Goal: Task Accomplishment & Management: Use online tool/utility

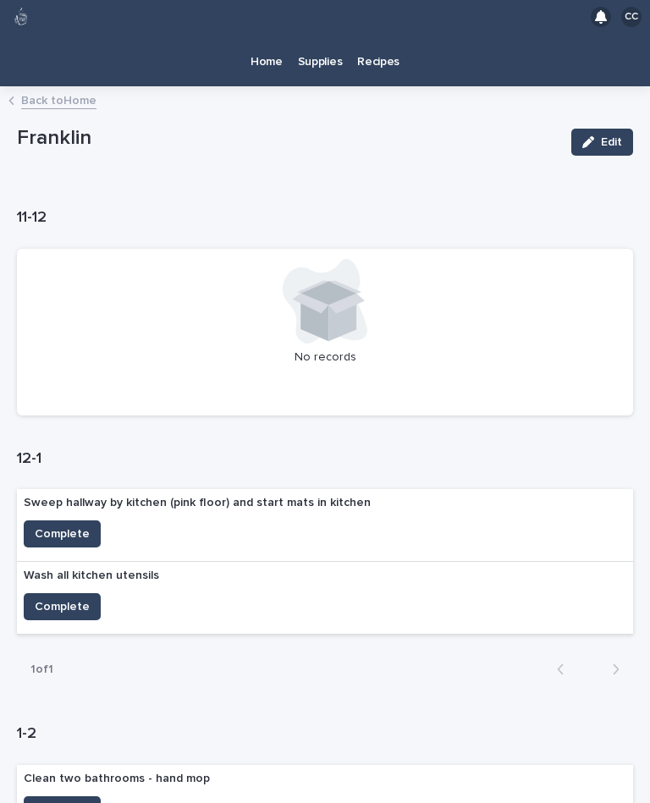
scroll to position [30, 0]
click at [58, 90] on link "Back to Home" at bounding box center [58, 99] width 75 height 19
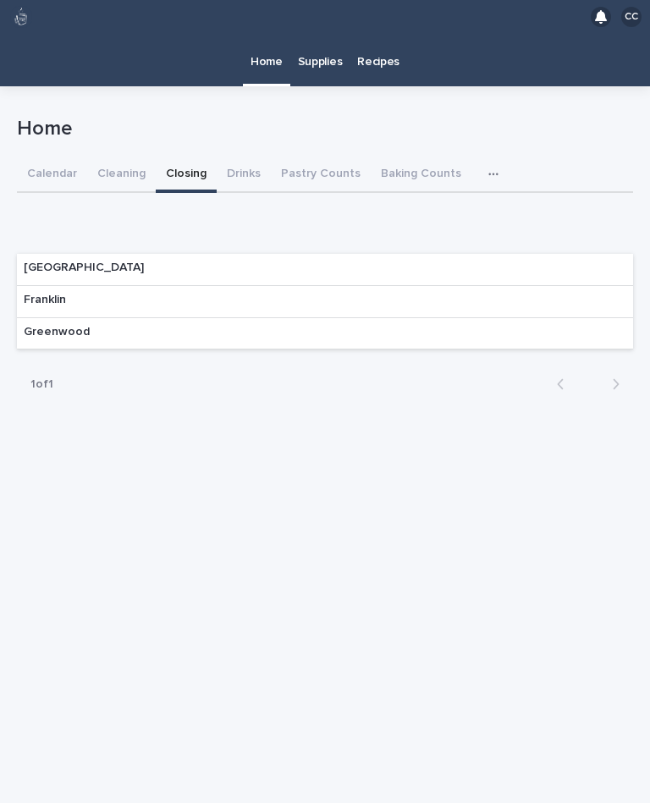
click at [108, 157] on button "Cleaning" at bounding box center [121, 175] width 69 height 36
click at [155, 286] on div "Franklin" at bounding box center [325, 302] width 616 height 32
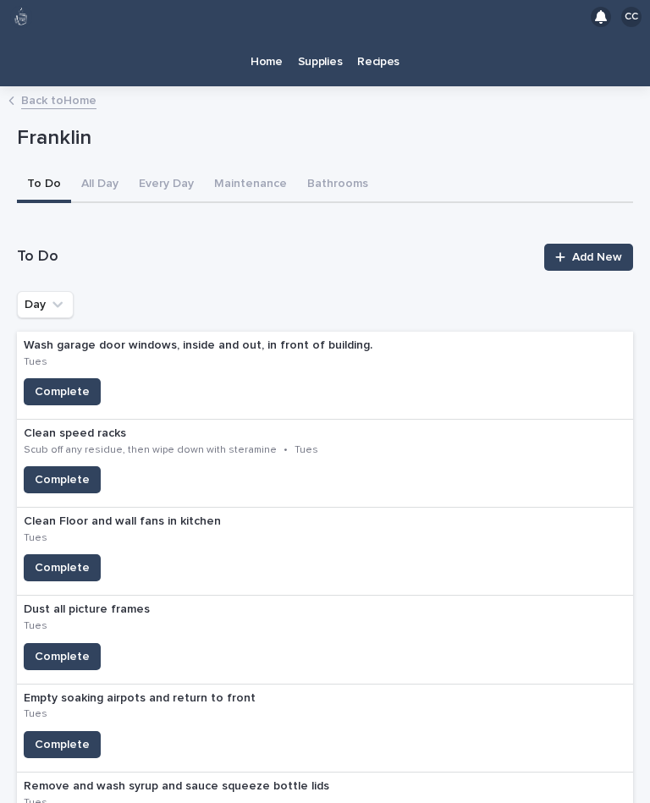
click at [63, 736] on span "Complete" at bounding box center [62, 744] width 55 height 17
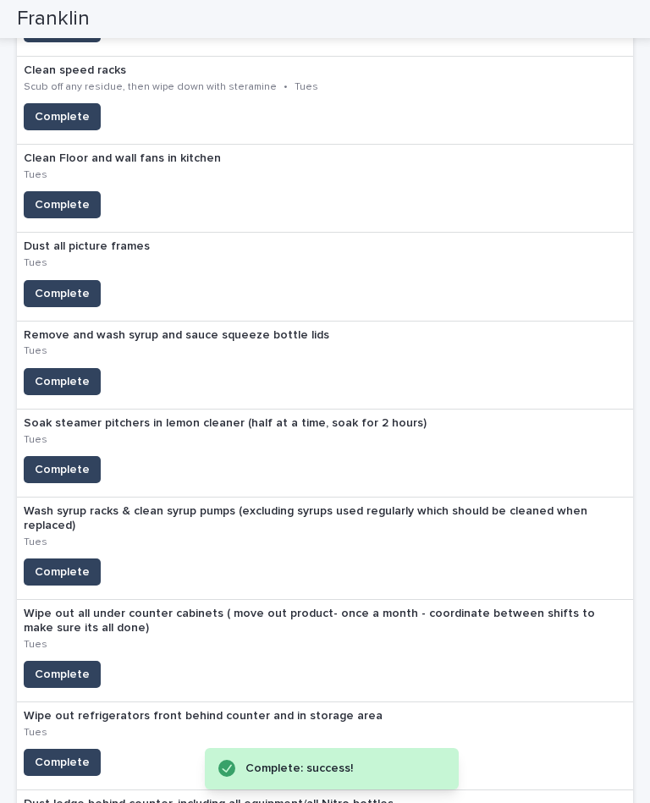
scroll to position [404, 0]
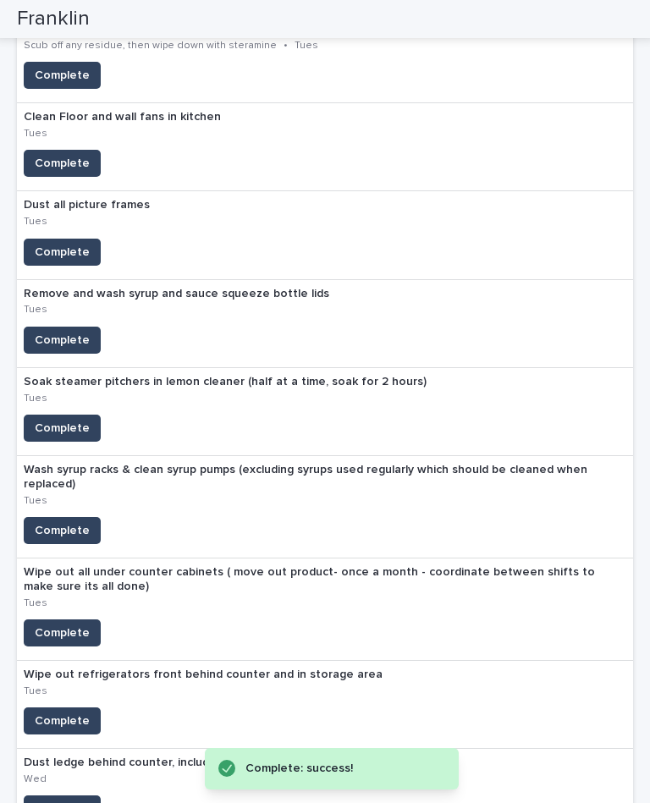
click at [69, 420] on span "Complete" at bounding box center [62, 428] width 55 height 17
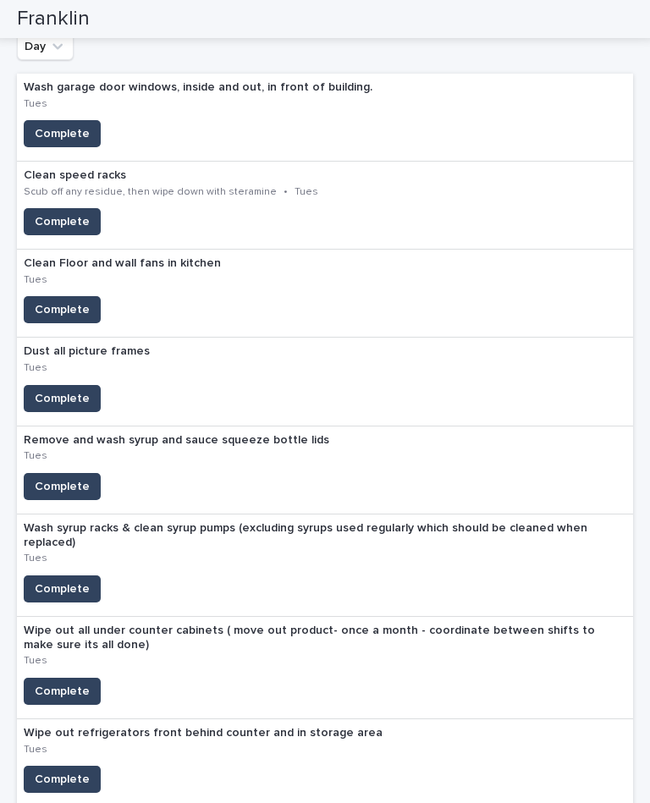
scroll to position [259, 0]
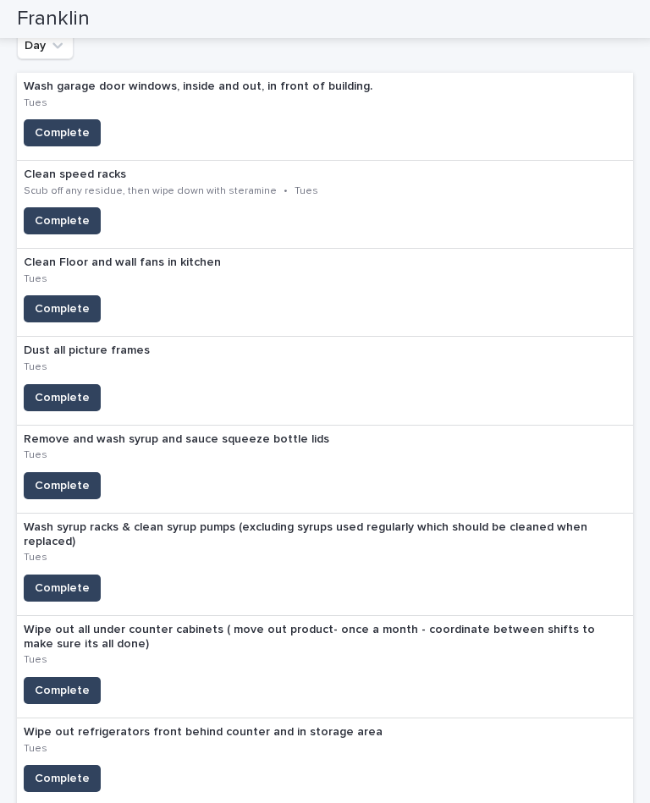
click at [73, 300] on span "Complete" at bounding box center [62, 308] width 55 height 17
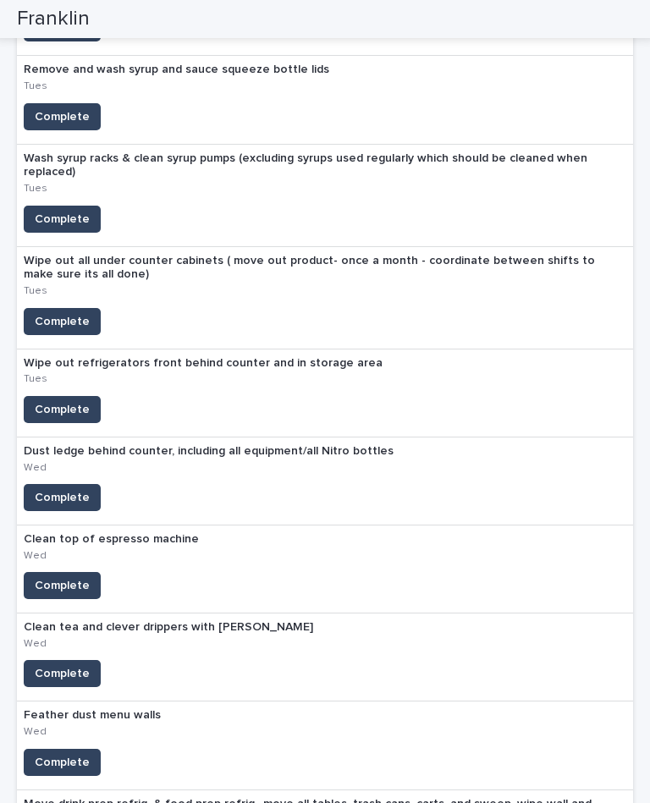
scroll to position [535, 0]
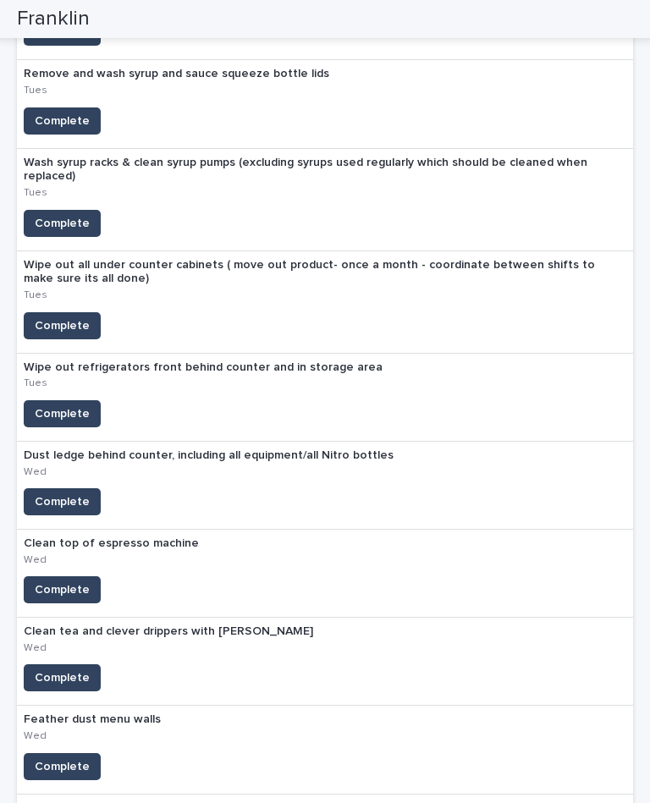
click at [74, 758] on span "Complete" at bounding box center [62, 766] width 55 height 17
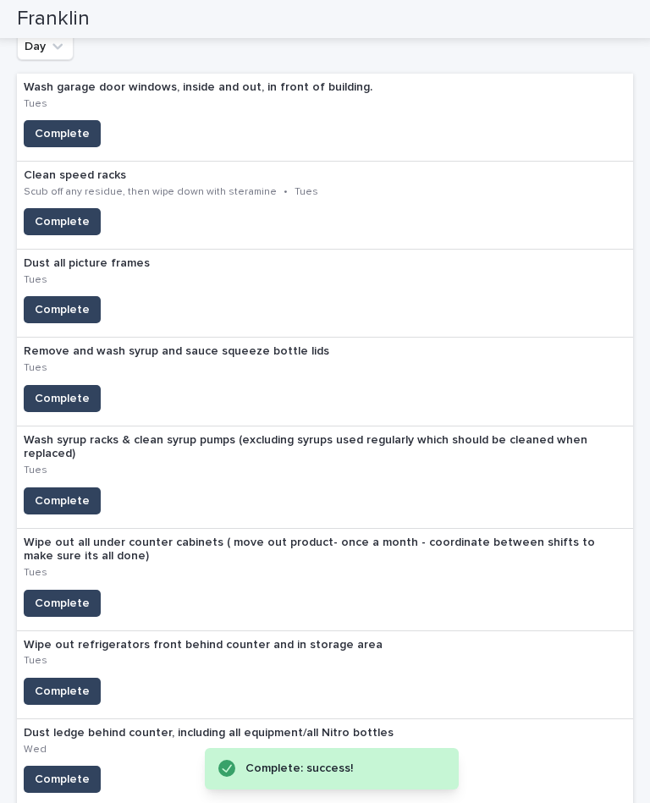
scroll to position [254, 0]
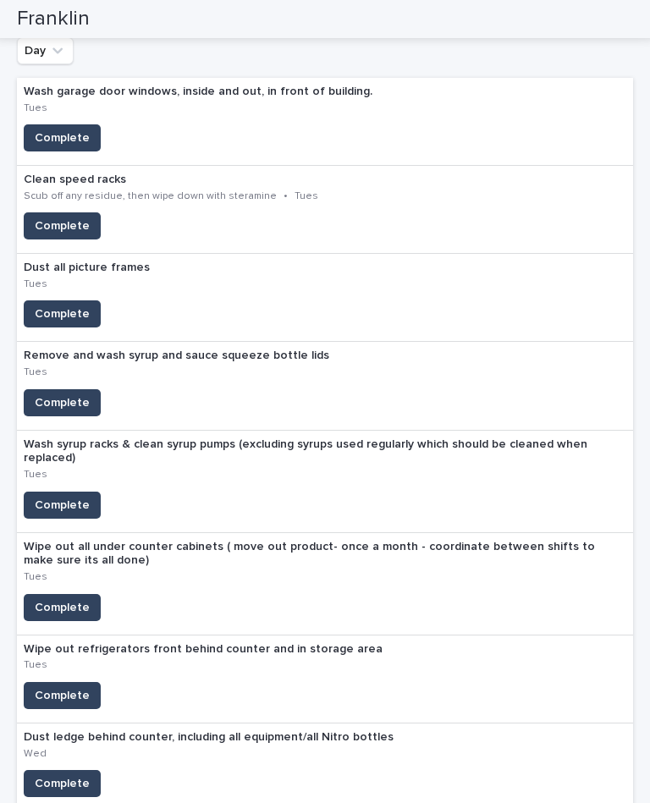
click at [58, 305] on span "Complete" at bounding box center [62, 313] width 55 height 17
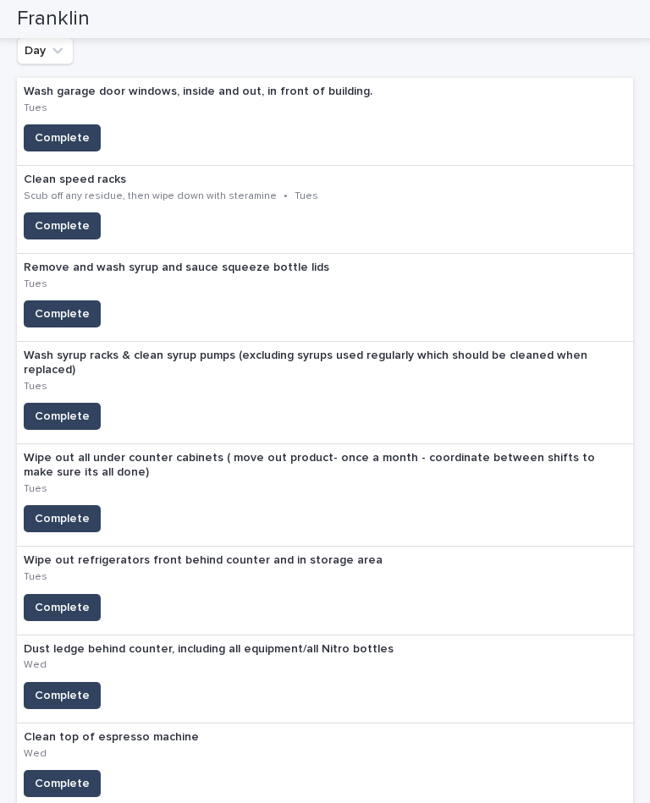
click at [57, 599] on span "Complete" at bounding box center [62, 607] width 55 height 17
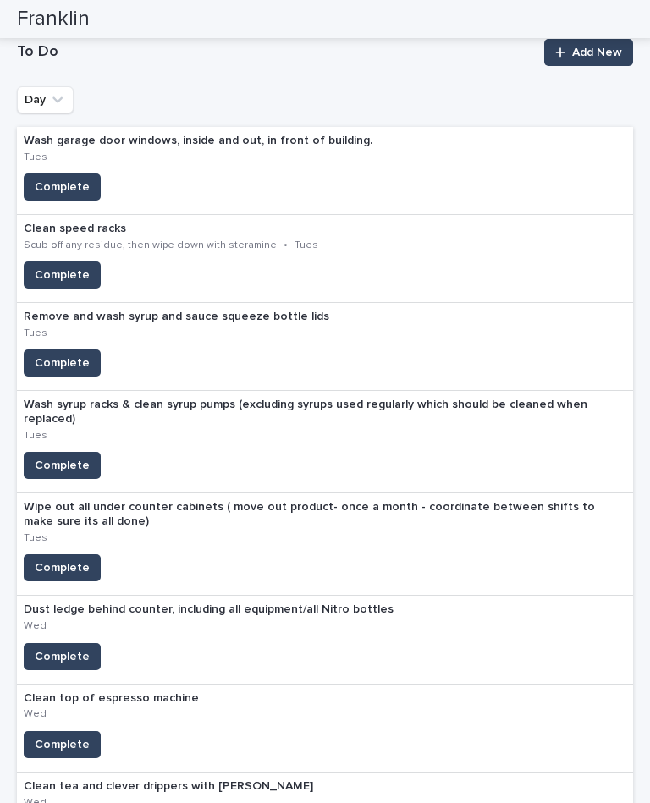
scroll to position [206, 0]
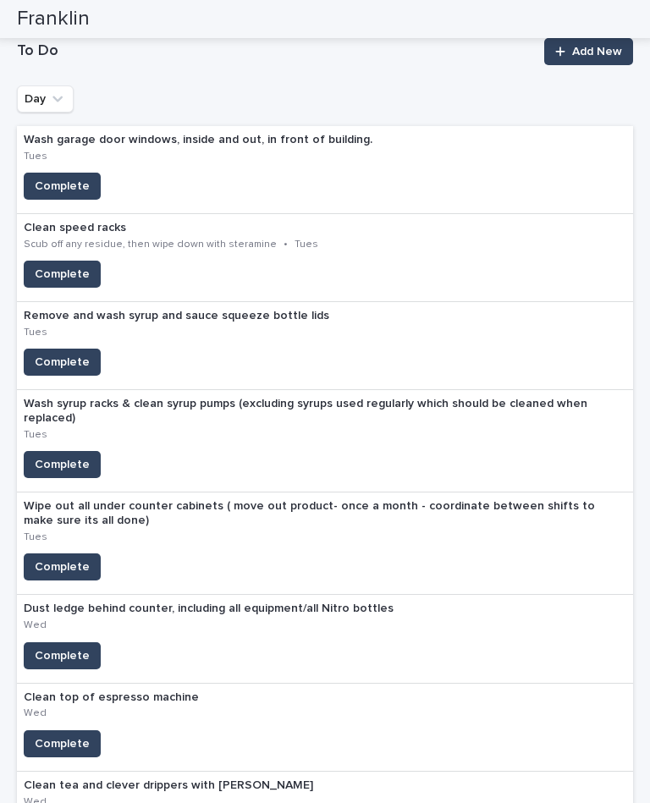
click at [55, 136] on div "Wash garage door windows, inside and out, in front of building. Tues" at bounding box center [210, 149] width 386 height 47
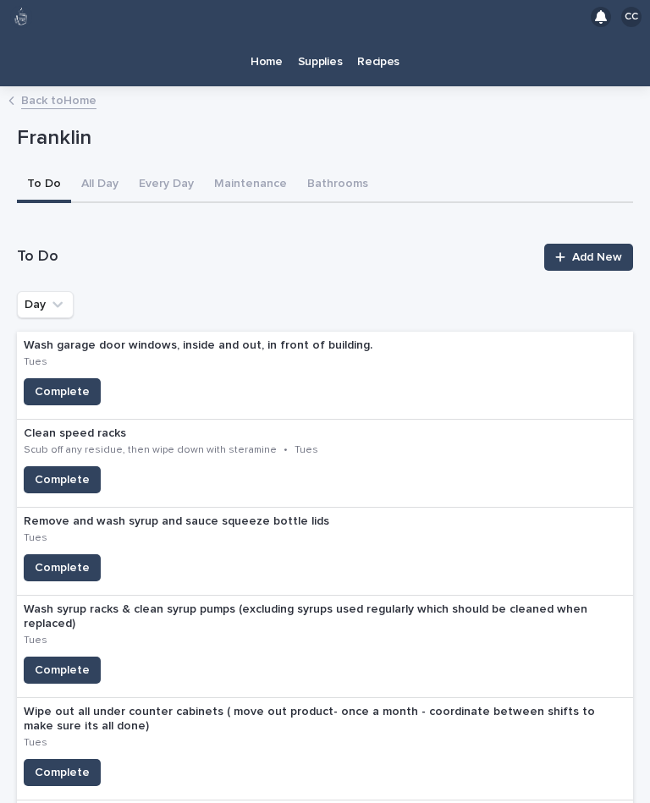
click at [59, 383] on span "Complete" at bounding box center [62, 391] width 55 height 17
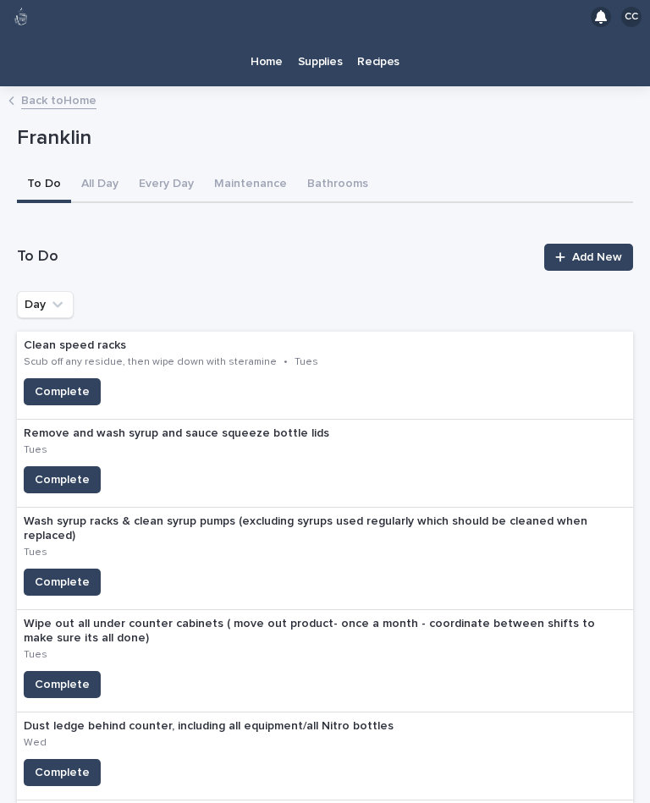
click at [57, 466] on button "Complete" at bounding box center [62, 479] width 77 height 27
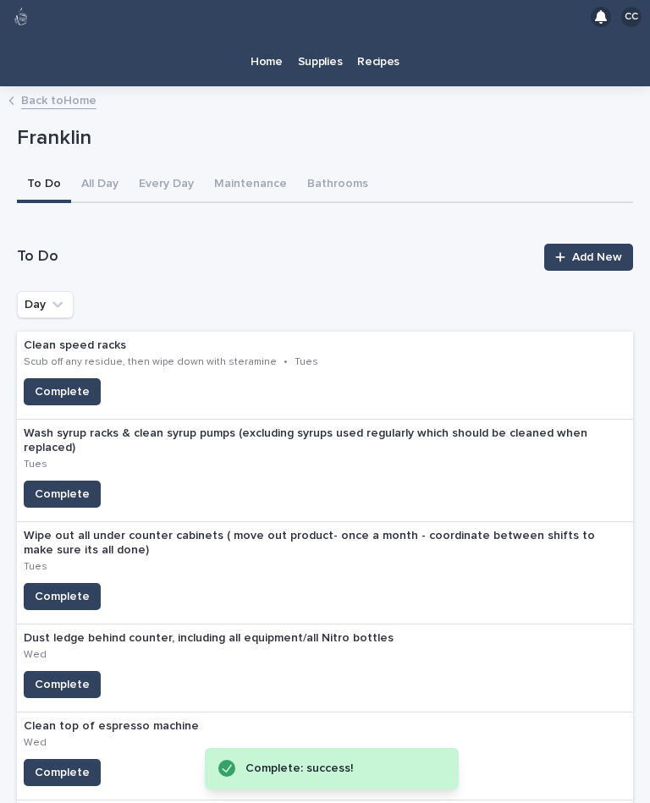
click at [51, 485] on span "Complete" at bounding box center [62, 493] width 55 height 17
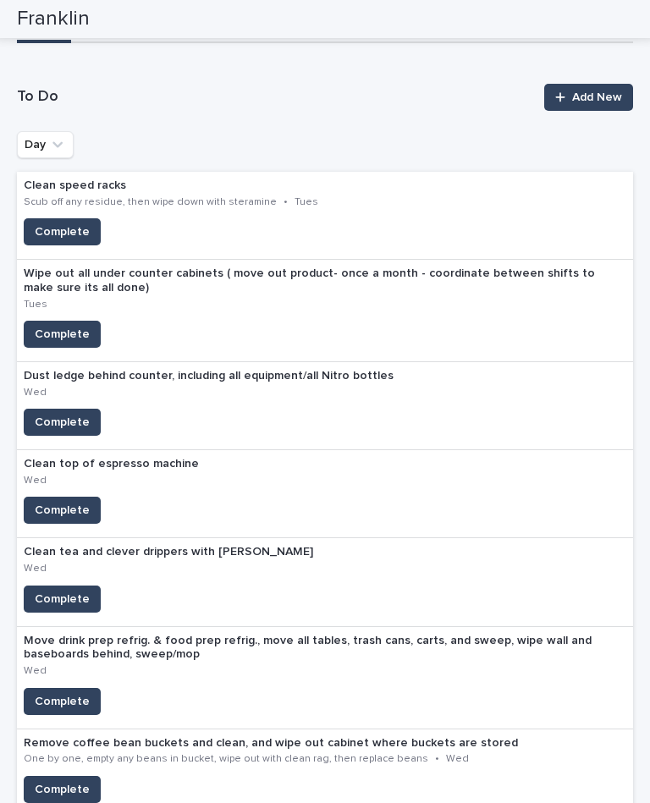
scroll to position [160, 0]
click at [77, 326] on span "Complete" at bounding box center [62, 334] width 55 height 17
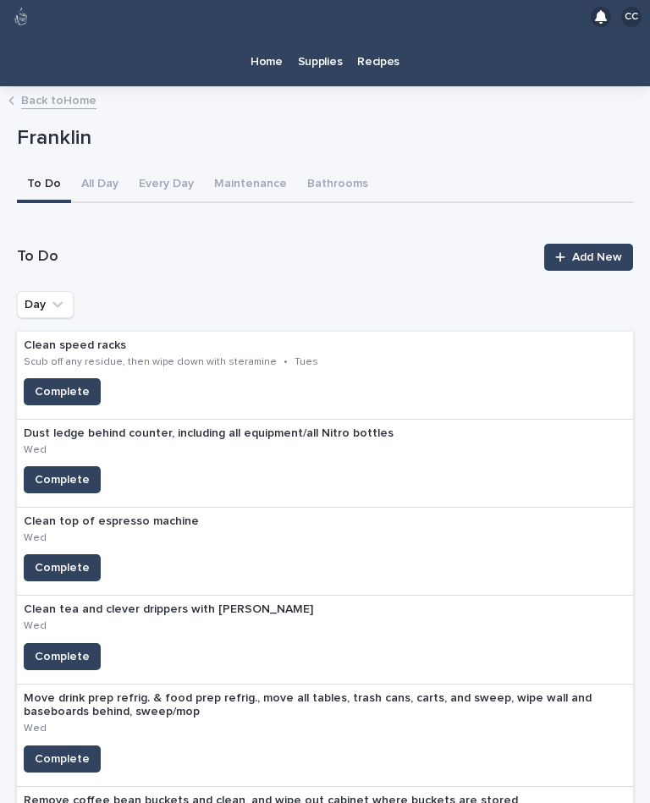
scroll to position [0, 0]
click at [106, 129] on div "Franklin" at bounding box center [325, 142] width 616 height 51
click at [168, 167] on button "Every Day" at bounding box center [166, 185] width 75 height 36
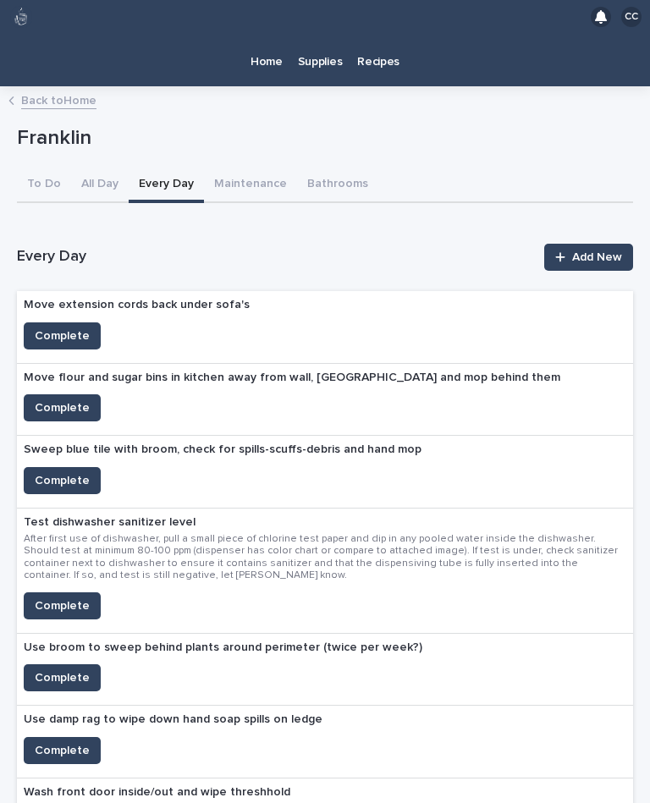
click at [73, 327] on span "Complete" at bounding box center [62, 335] width 55 height 17
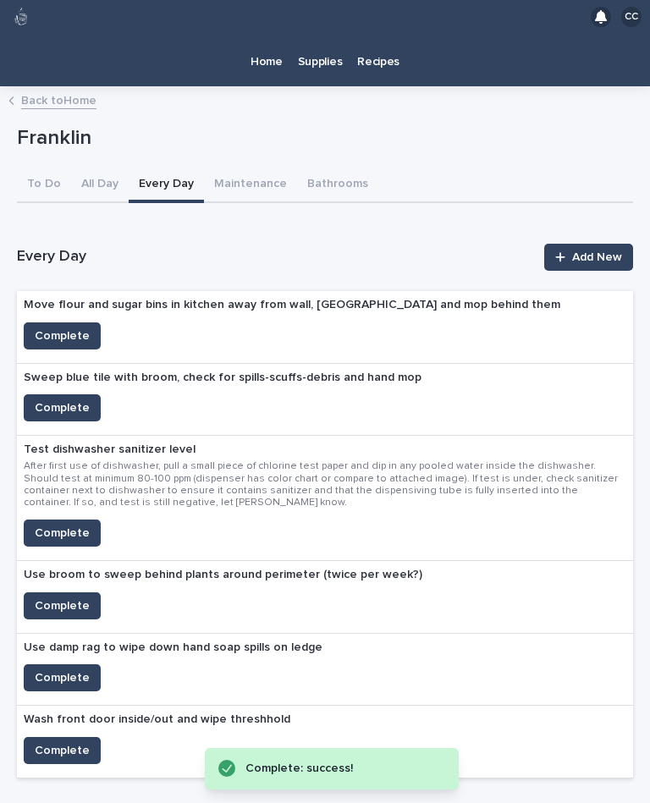
click at [69, 327] on span "Complete" at bounding box center [62, 335] width 55 height 17
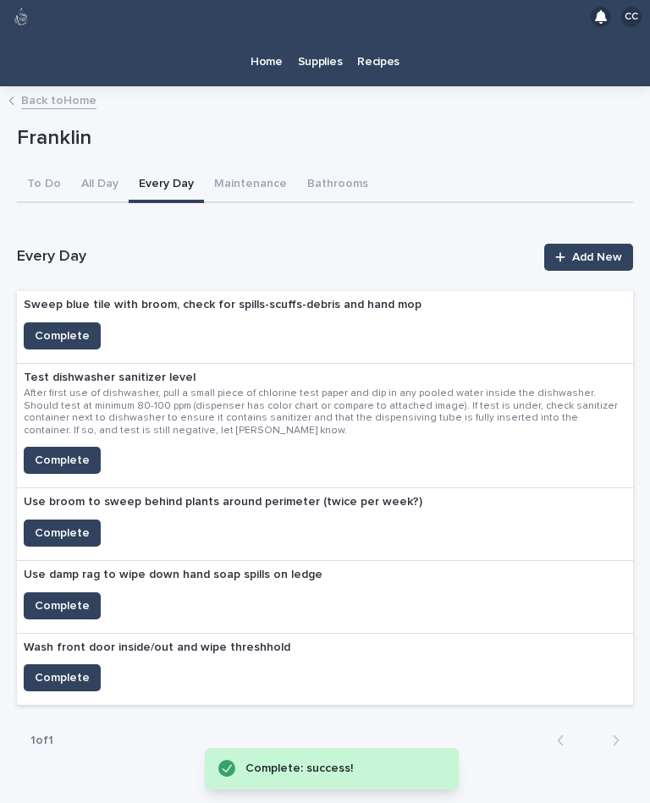
click at [88, 322] on button "Complete" at bounding box center [62, 335] width 77 height 27
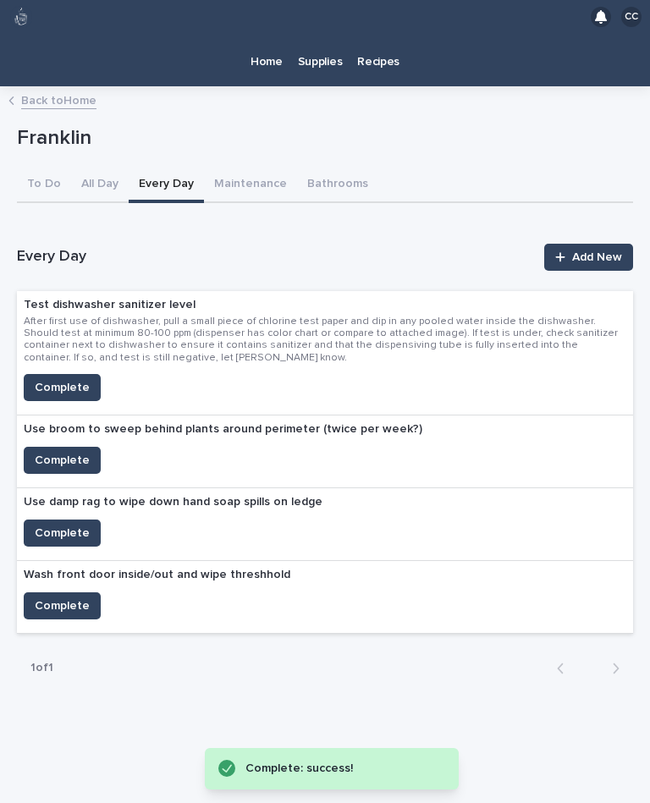
click at [58, 452] on span "Complete" at bounding box center [62, 460] width 55 height 17
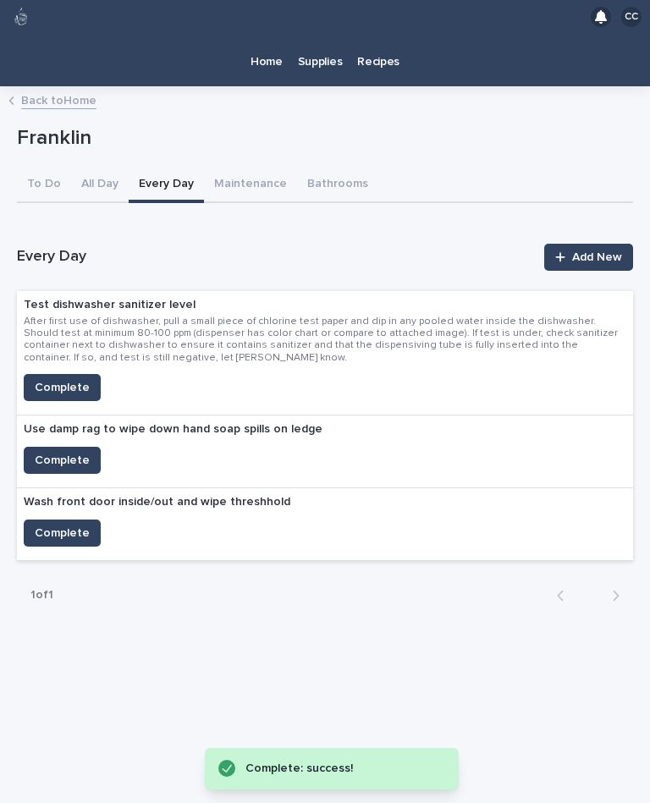
click at [73, 447] on button "Complete" at bounding box center [62, 460] width 77 height 27
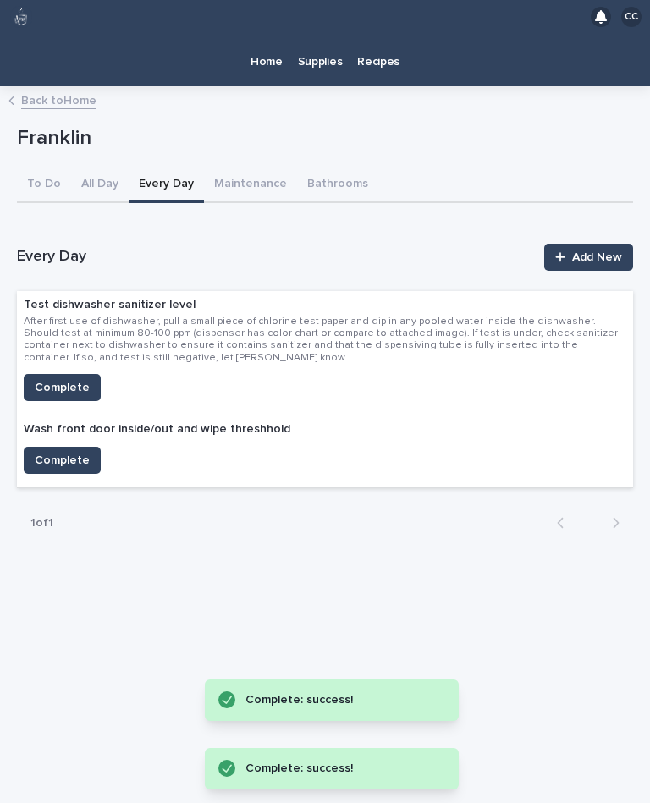
click at [85, 452] on span "Complete" at bounding box center [62, 460] width 55 height 17
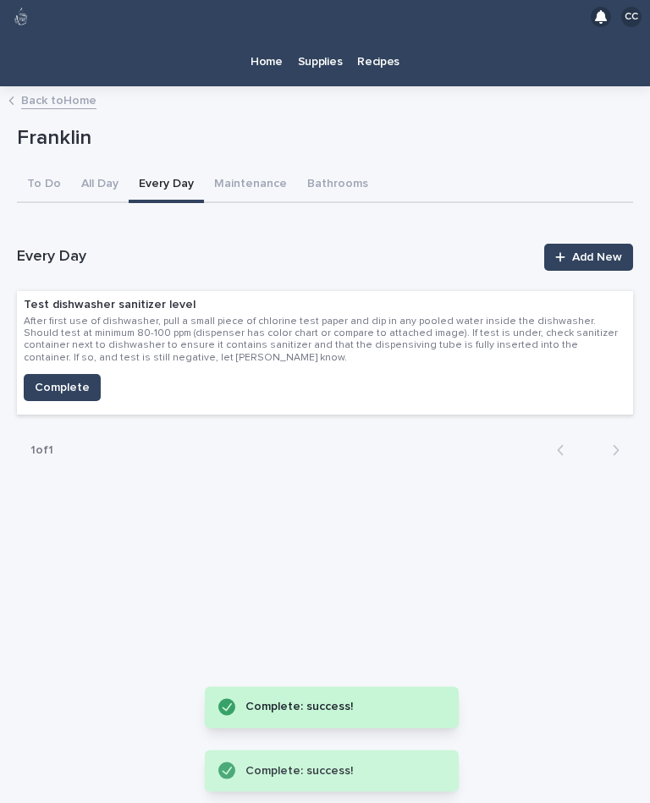
click at [252, 167] on button "Maintenance" at bounding box center [250, 185] width 93 height 36
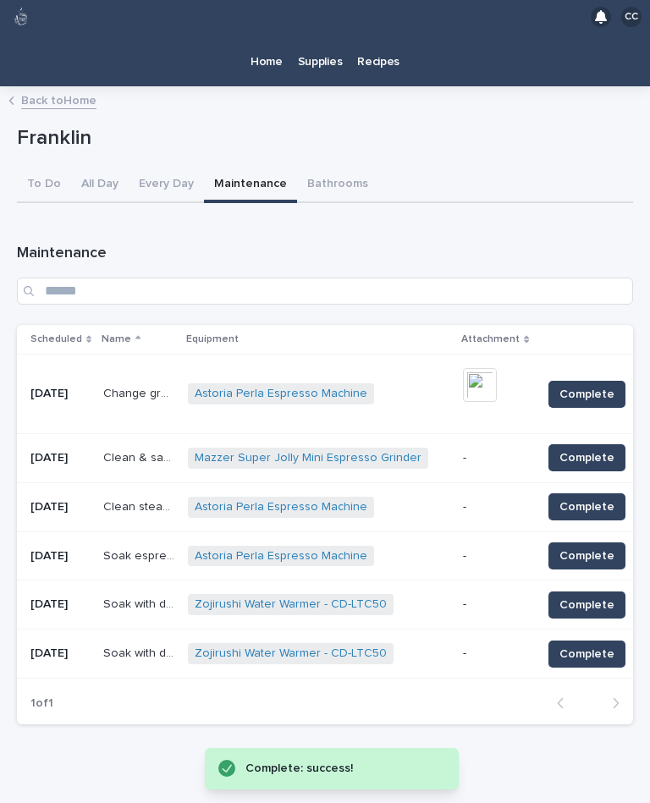
click at [332, 167] on button "Bathrooms" at bounding box center [337, 185] width 81 height 36
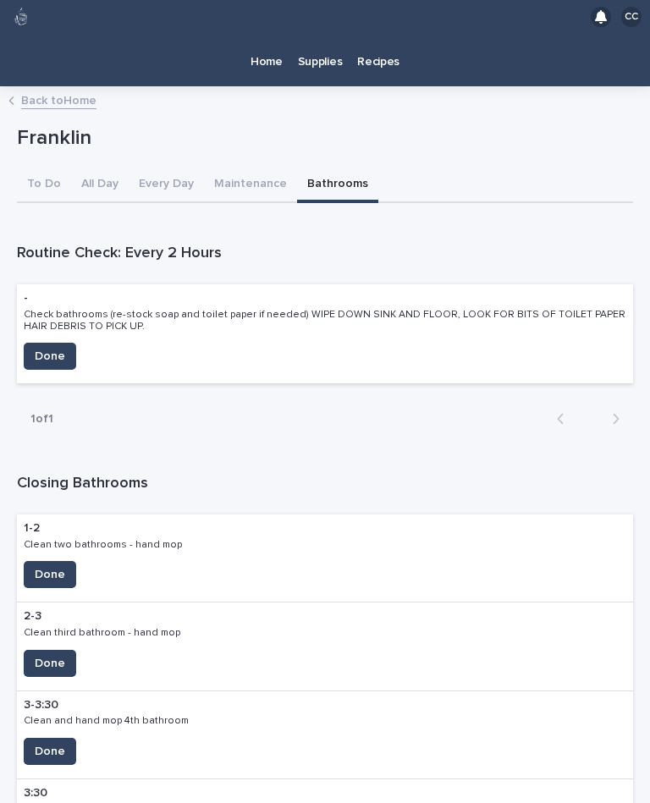
click at [98, 167] on button "All Day" at bounding box center [100, 185] width 58 height 36
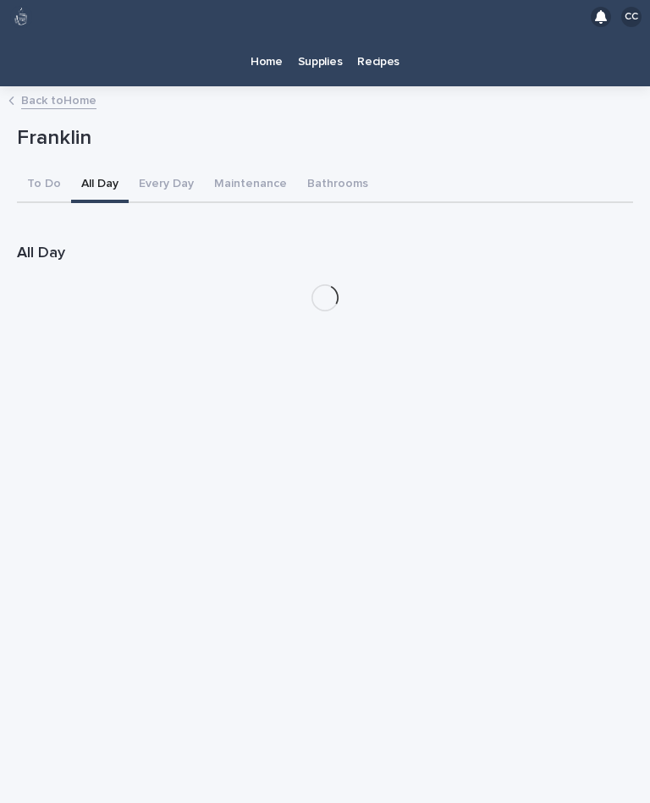
click at [52, 167] on button "To Do" at bounding box center [44, 185] width 54 height 36
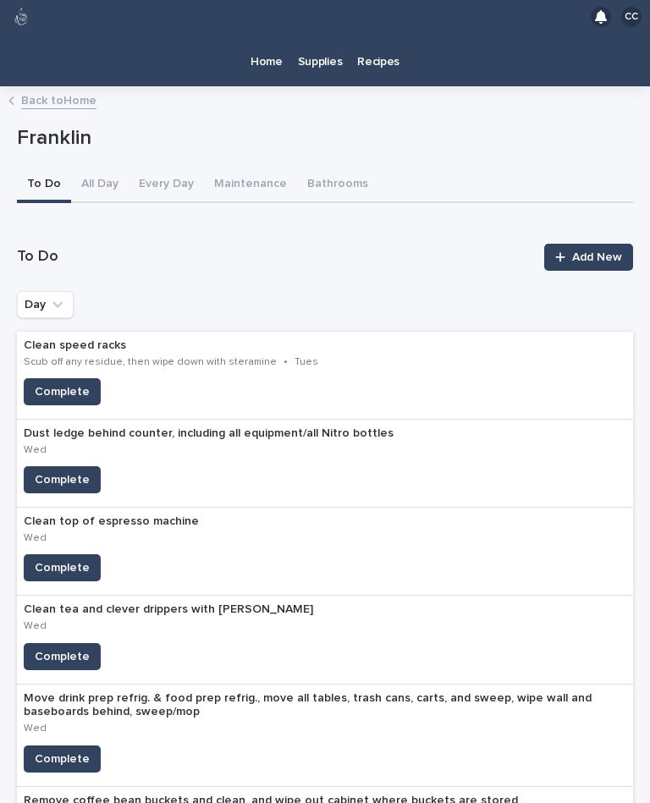
click at [55, 383] on span "Complete" at bounding box center [62, 391] width 55 height 17
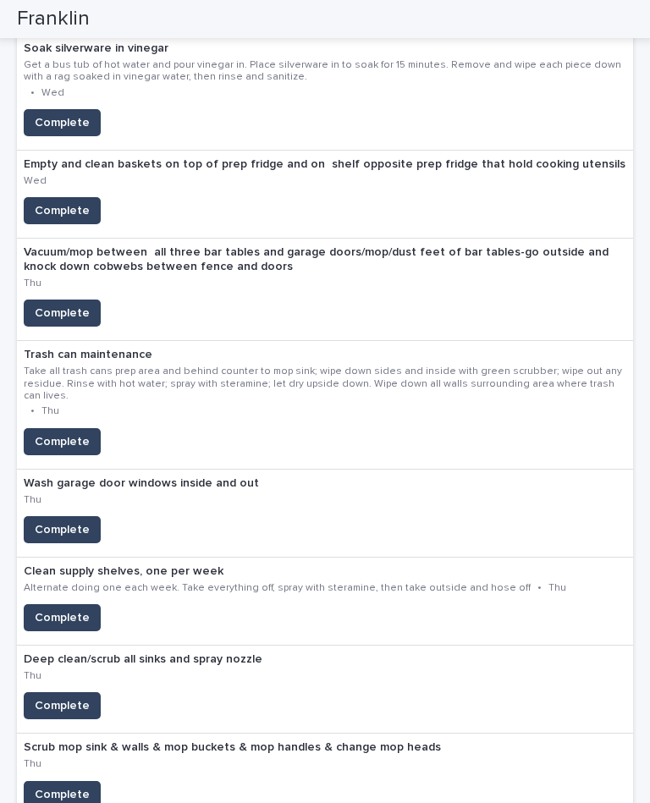
scroll to position [1014, 0]
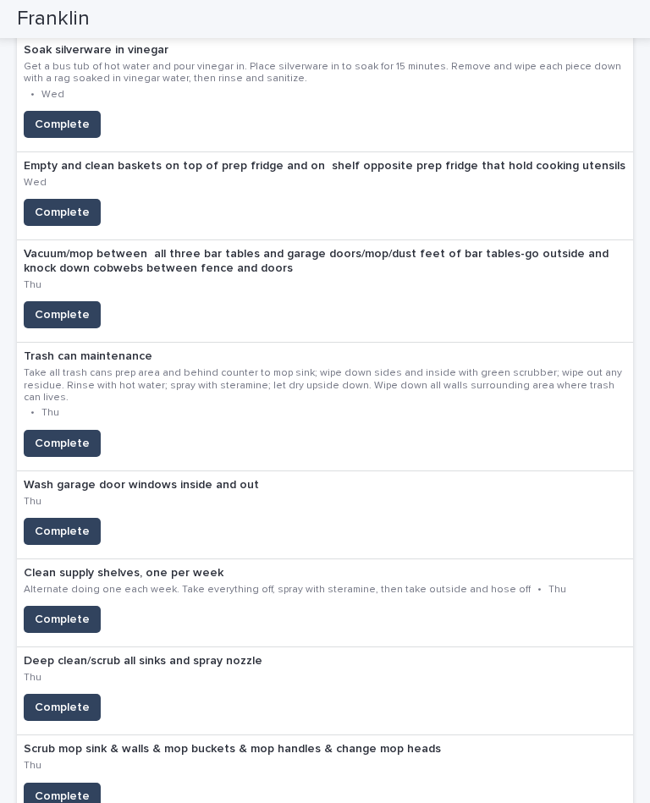
click at [74, 611] on span "Complete" at bounding box center [62, 619] width 55 height 17
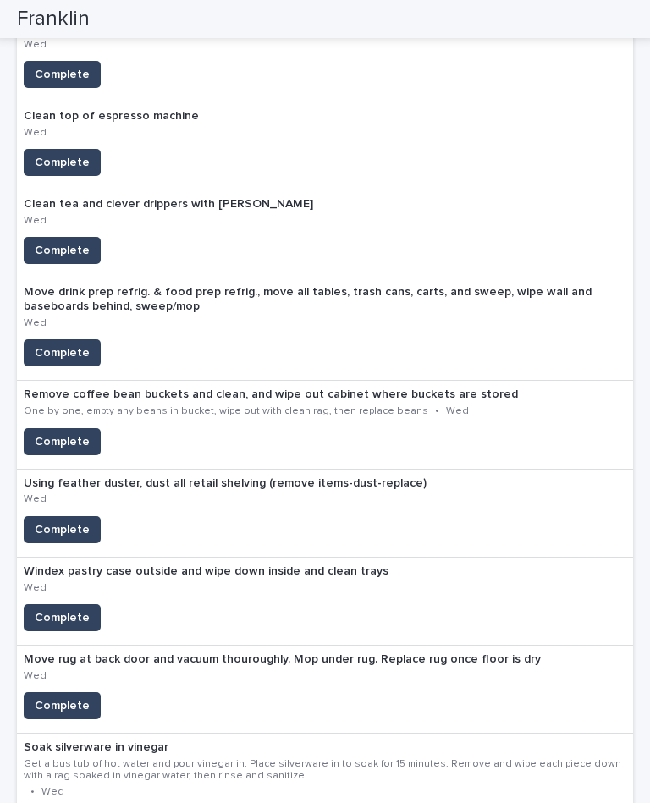
scroll to position [318, 0]
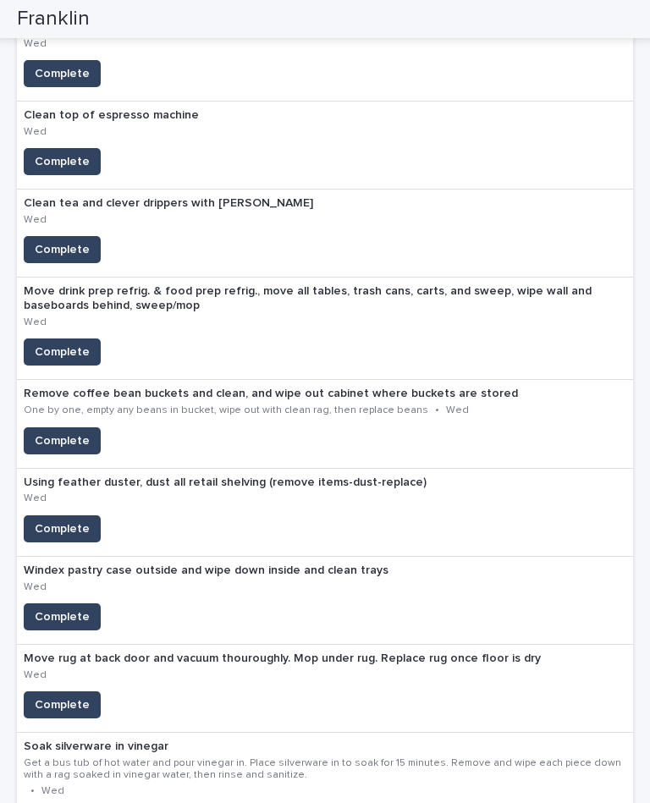
click at [75, 608] on span "Complete" at bounding box center [62, 616] width 55 height 17
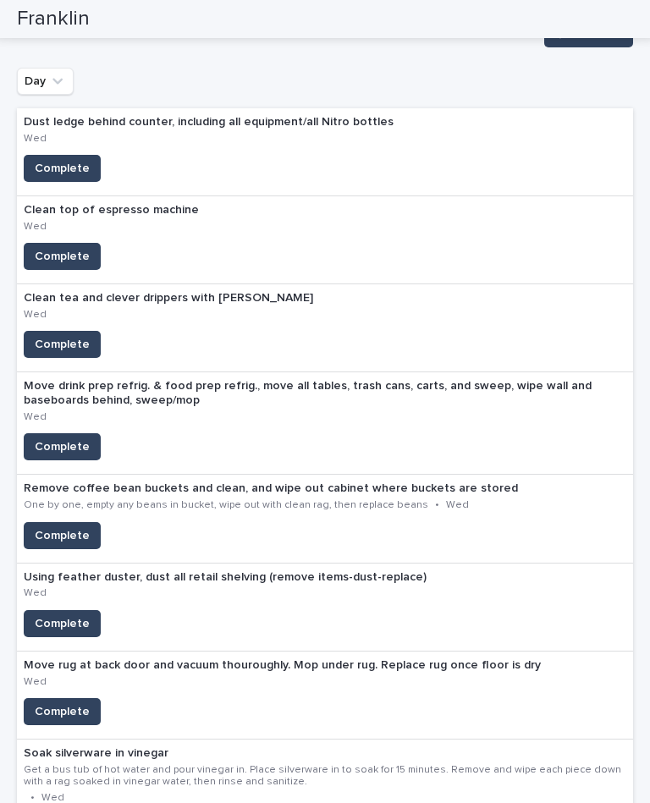
scroll to position [221, 0]
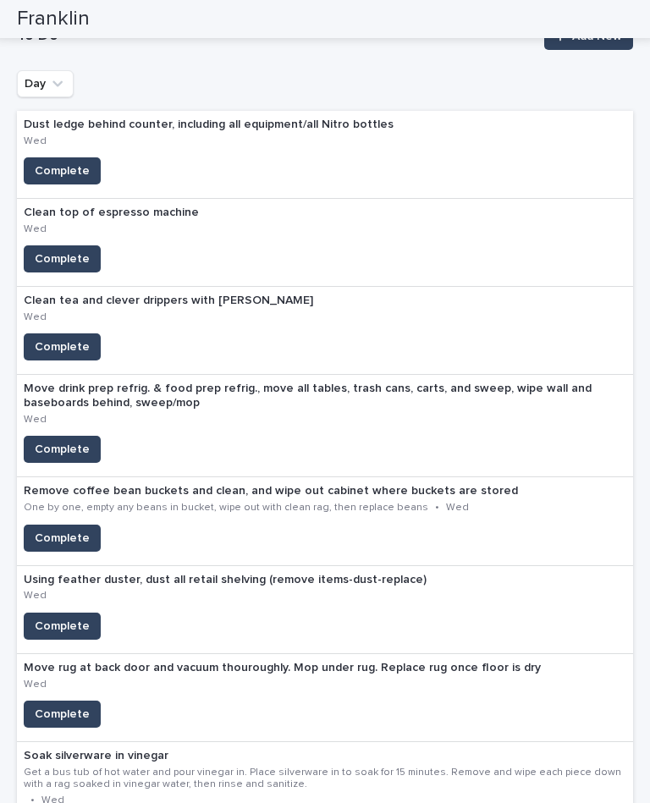
click at [546, 682] on div "Move rug at back door and vacuum thouroughly. Mop under rug. Replace rug once f…" at bounding box center [325, 698] width 616 height 88
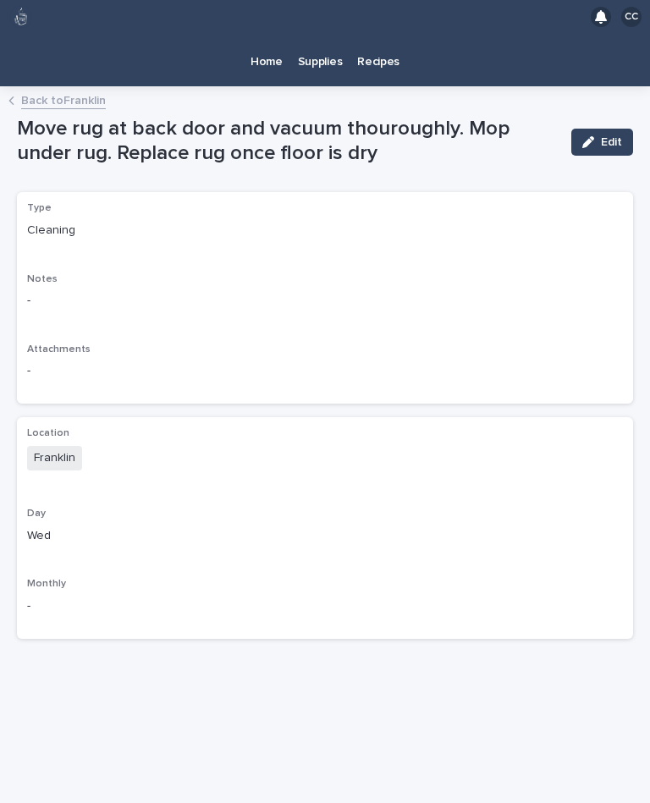
click at [69, 90] on link "Back to Franklin" at bounding box center [63, 99] width 85 height 19
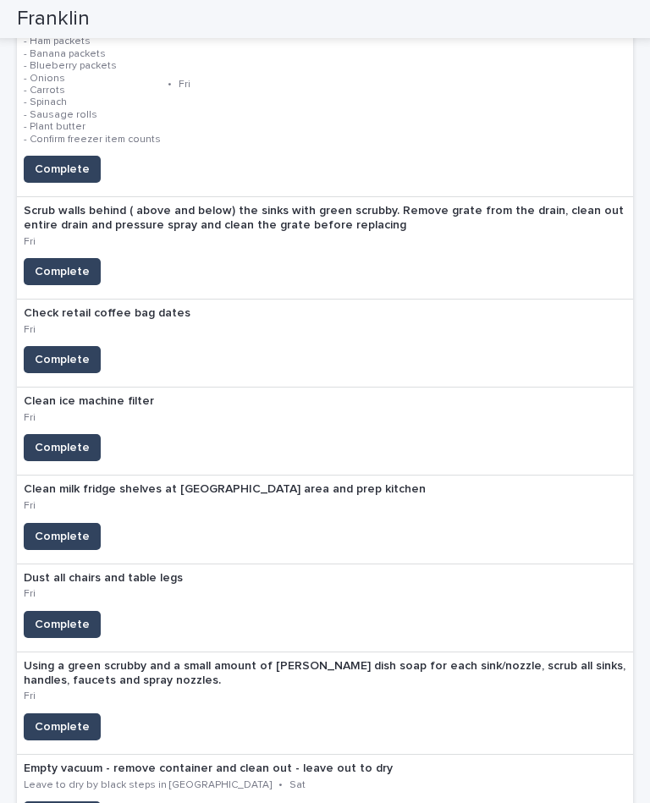
scroll to position [2279, 0]
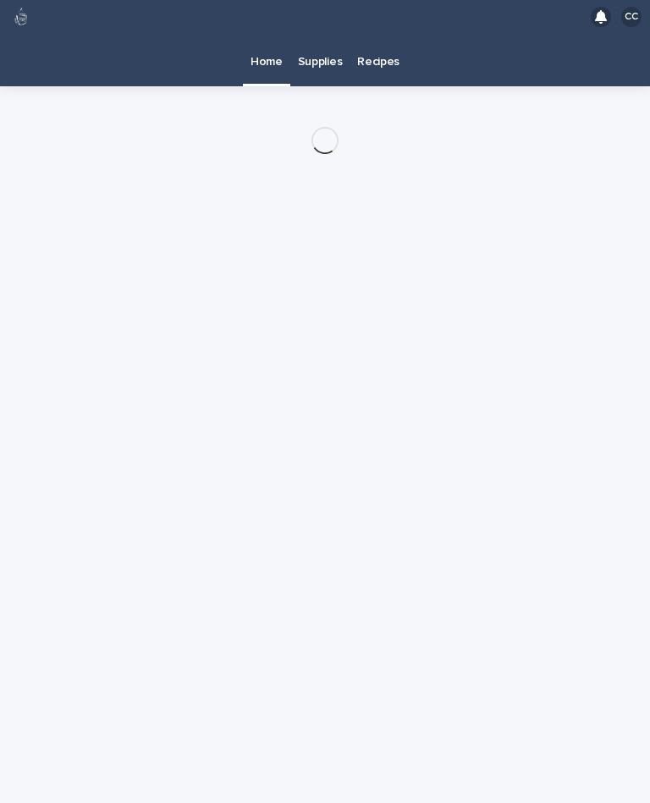
scroll to position [30, 0]
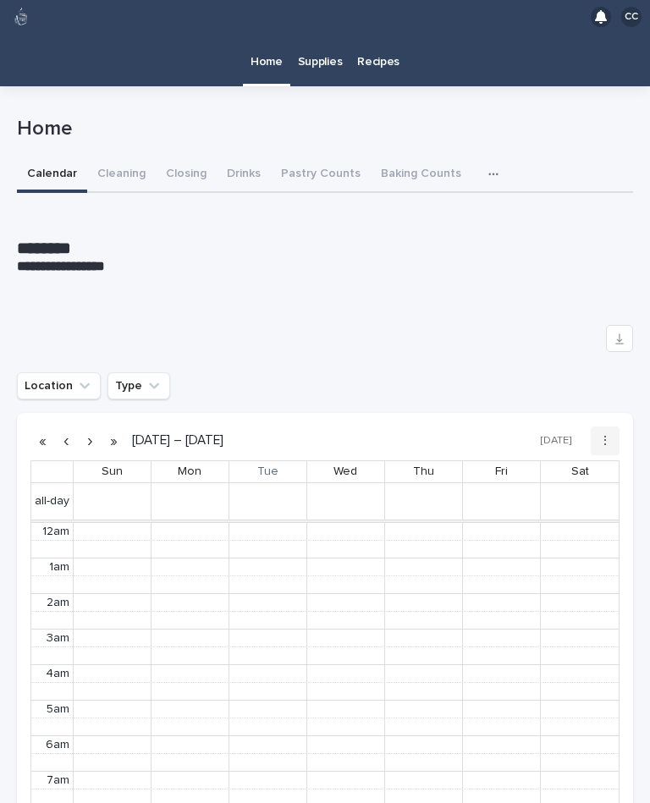
scroll to position [214, 0]
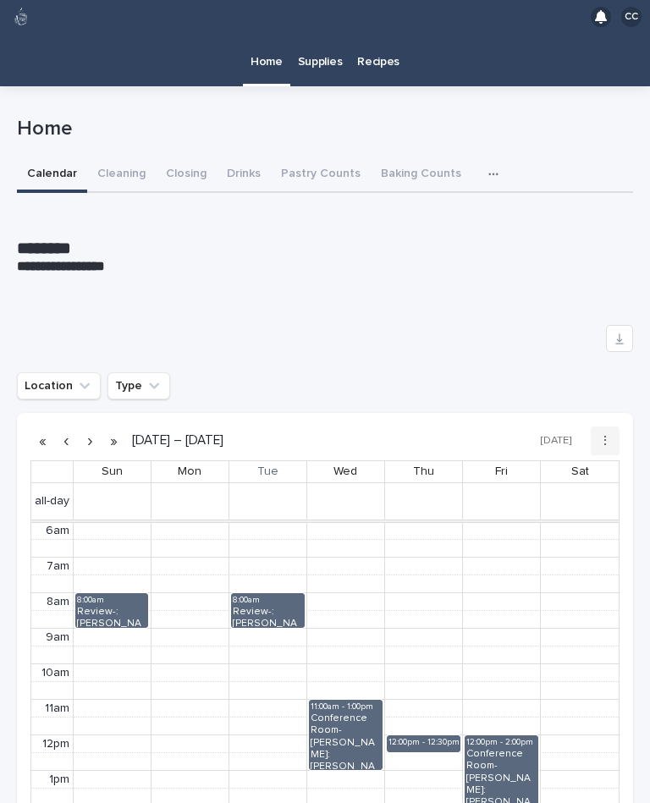
click at [119, 157] on button "Cleaning" at bounding box center [121, 175] width 69 height 36
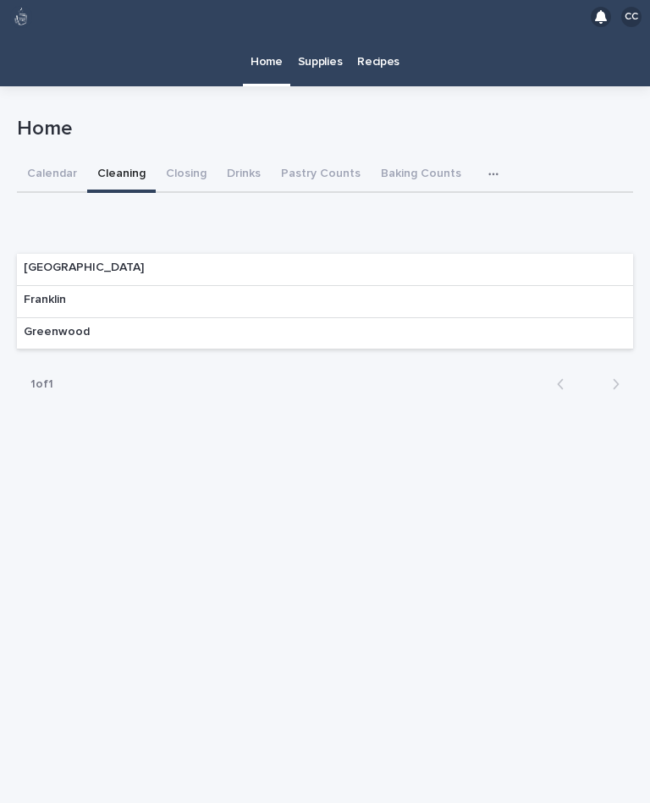
click at [261, 286] on div "Franklin" at bounding box center [325, 302] width 616 height 32
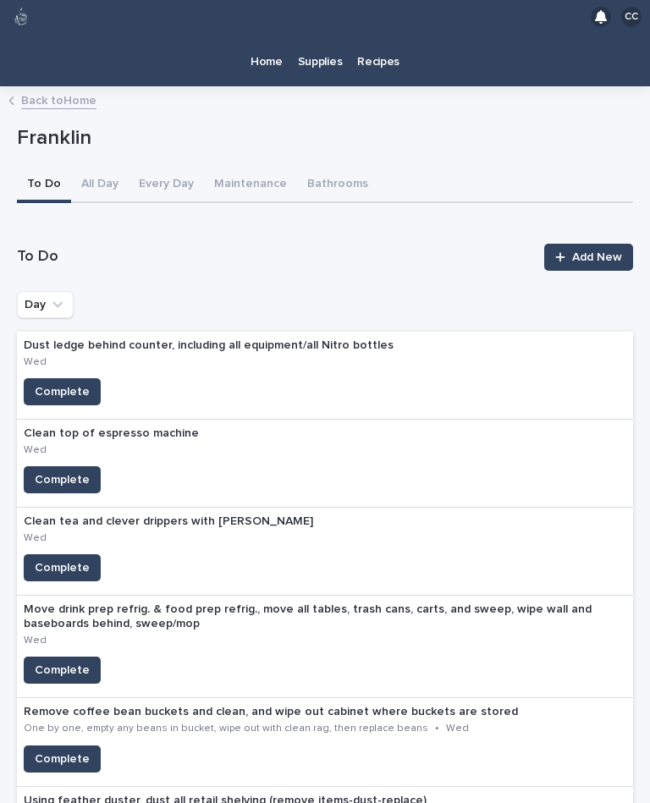
click at [73, 559] on span "Complete" at bounding box center [62, 567] width 55 height 17
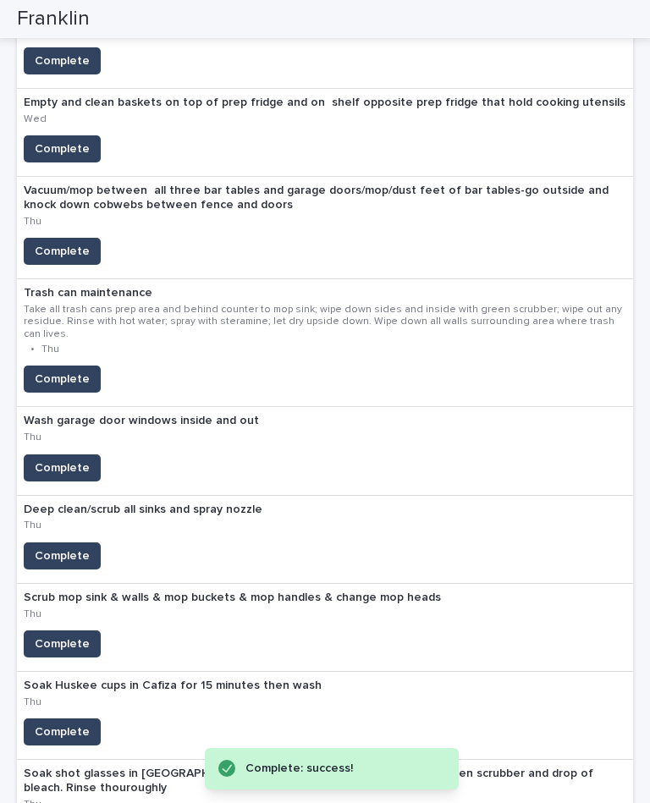
scroll to position [924, 0]
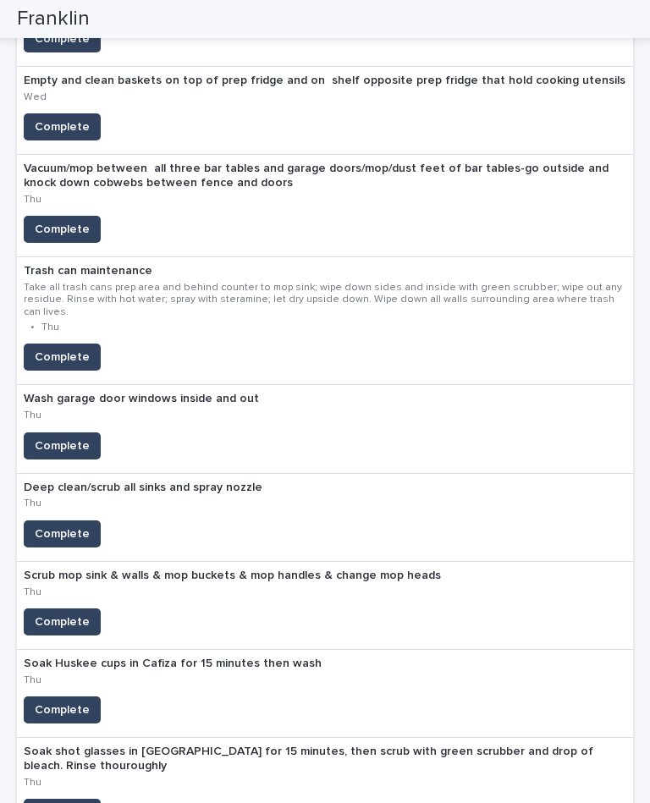
click at [67, 802] on span "Complete" at bounding box center [62, 812] width 55 height 17
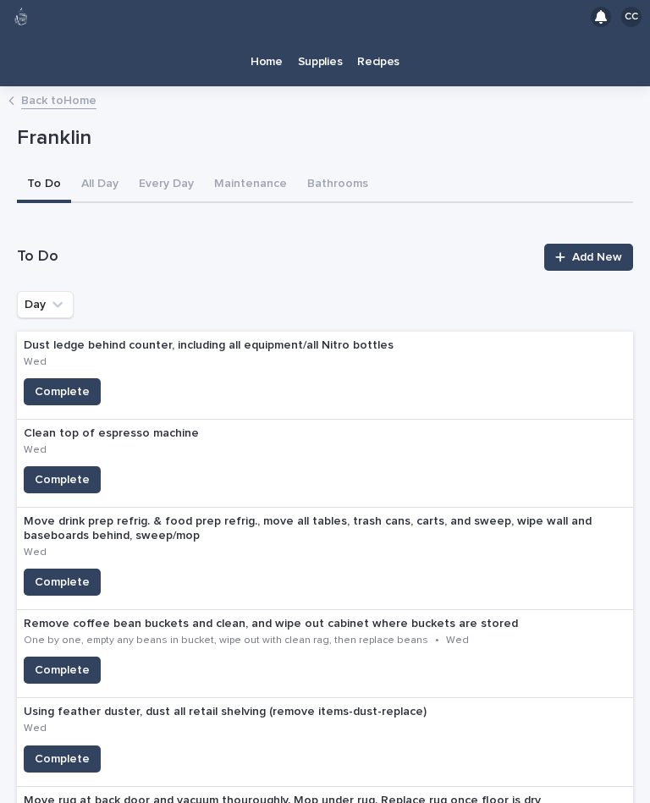
scroll to position [0, 0]
